Goal: Task Accomplishment & Management: Complete application form

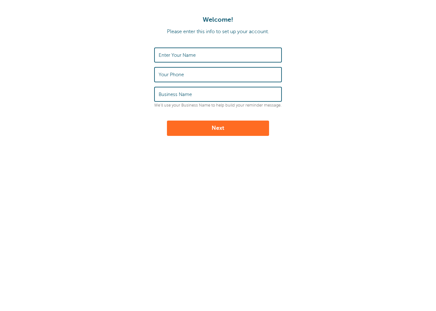
click at [261, 52] on input "Enter Your Name" at bounding box center [218, 55] width 119 height 14
type input "Desiree"
click at [193, 77] on input "Your Phone" at bounding box center [218, 75] width 119 height 14
type input "7072056940"
click at [204, 95] on input "Business Name" at bounding box center [218, 95] width 119 height 14
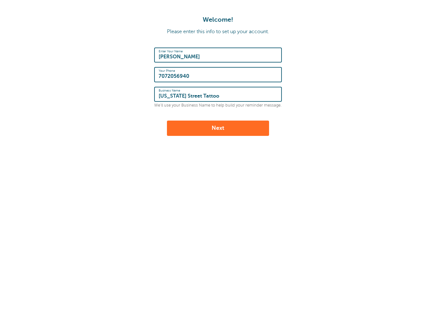
type input "Georgia Street Tattoo"
click at [249, 130] on button "Next" at bounding box center [218, 128] width 102 height 15
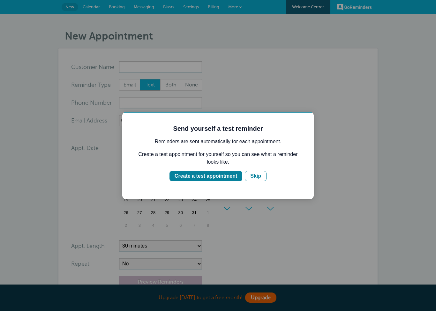
click at [235, 179] on div "Create a test appointment" at bounding box center [206, 177] width 63 height 8
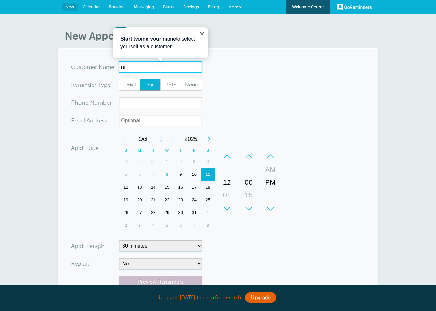
type input "n"
type input "Poop"
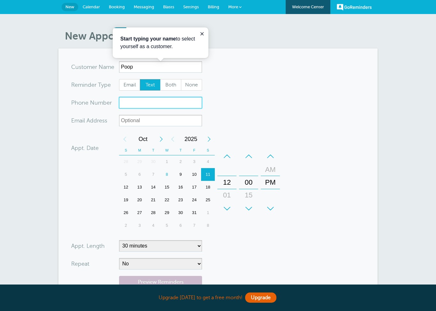
click at [159, 103] on input "xxx-no-autofill" at bounding box center [160, 103] width 83 height 12
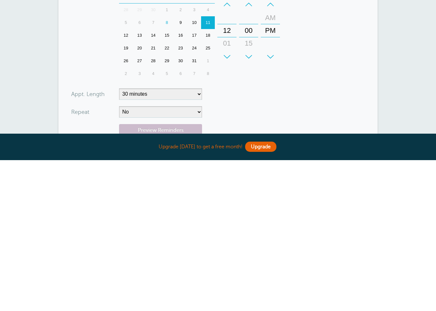
scroll to position [1, 0]
type input "7076522191"
click at [197, 240] on select "5 minutes 10 minutes 15 minutes 20 minutes 25 minutes 30 minutes 35 minutes 40 …" at bounding box center [160, 246] width 83 height 12
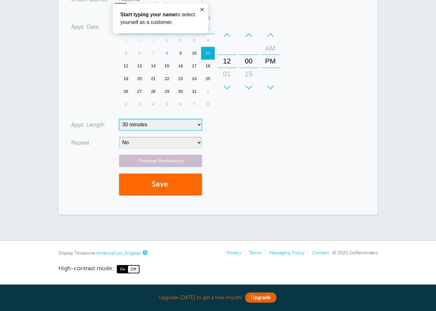
select select "60"
click at [170, 163] on link "Preview Reminders" at bounding box center [160, 161] width 83 height 12
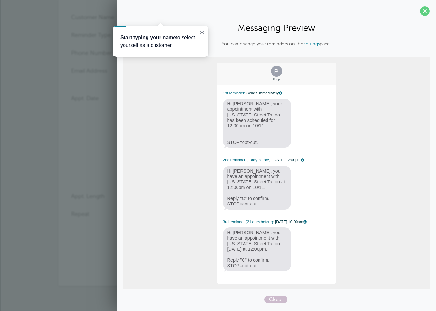
click at [424, 13] on span at bounding box center [425, 11] width 10 height 10
click at [423, 13] on div "New Appointment You are creating a new customer. To use an existing customer se…" at bounding box center [218, 138] width 436 height 348
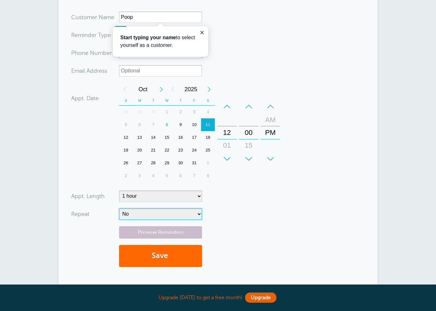
click at [197, 214] on select "No Daily Weekly Every 2 weeks Every 3 weeks Every 4 weeks Monthly Every 5 weeks…" at bounding box center [160, 215] width 83 height 12
click at [185, 259] on button "Save" at bounding box center [160, 256] width 83 height 22
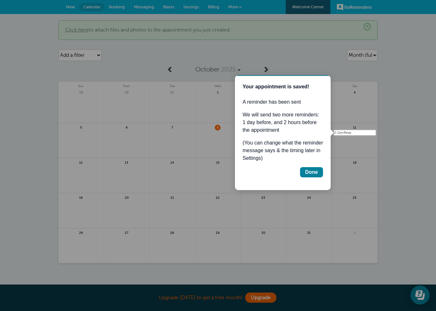
click at [315, 175] on div "Done" at bounding box center [311, 173] width 13 height 8
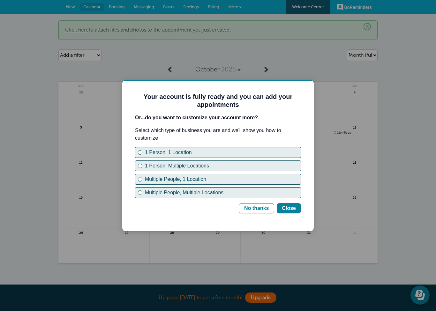
click at [135, 150] on button "1 Person, 1 Location" at bounding box center [218, 152] width 166 height 11
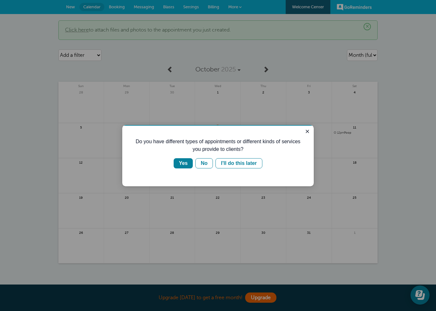
click at [204, 161] on div "No" at bounding box center [204, 164] width 7 height 8
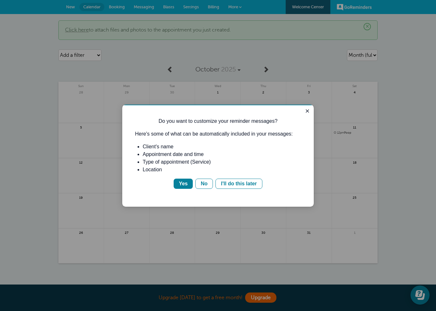
click at [225, 183] on div "I'll do this later" at bounding box center [239, 184] width 36 height 8
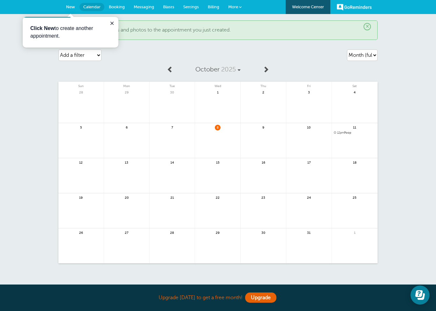
click at [40, 30] on b "Click New" at bounding box center [42, 28] width 24 height 5
click at [347, 129] on div "11 12pm Poop" at bounding box center [355, 140] width 46 height 35
click at [347, 133] on span "12pm Poop" at bounding box center [355, 133] width 42 height 4
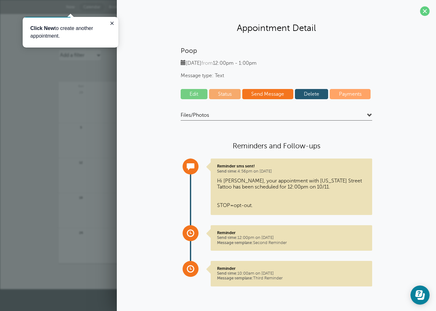
click at [317, 94] on link "Delete" at bounding box center [312, 94] width 34 height 10
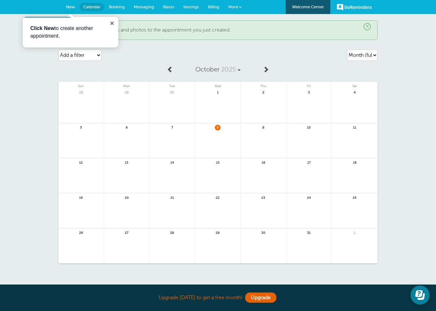
click at [112, 25] on icon "Close guide" at bounding box center [112, 23] width 5 height 5
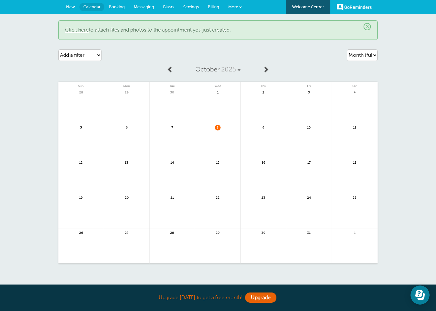
click at [353, 10] on link "GoReminders" at bounding box center [354, 7] width 35 height 14
